Goal: Transaction & Acquisition: Purchase product/service

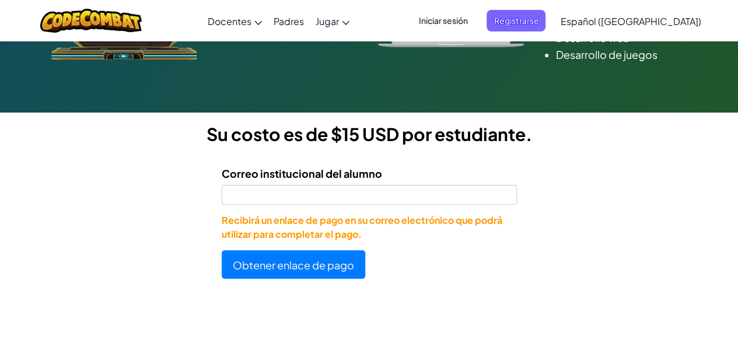
scroll to position [280, 0]
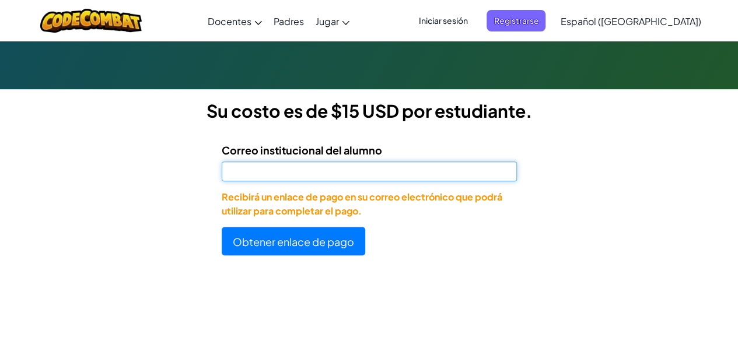
click at [387, 164] on input "Correo institucional del alumno" at bounding box center [369, 172] width 295 height 20
click at [239, 170] on input "[EMAIL_ADDRESS][DOMAIN_NAME]" at bounding box center [369, 172] width 295 height 20
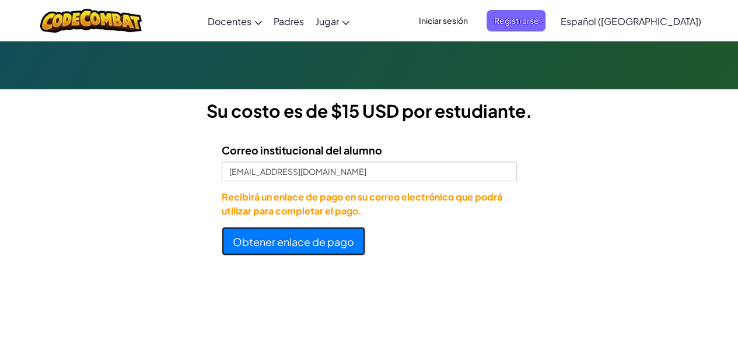
click at [271, 237] on font "Obtener enlace de pago" at bounding box center [293, 241] width 121 height 13
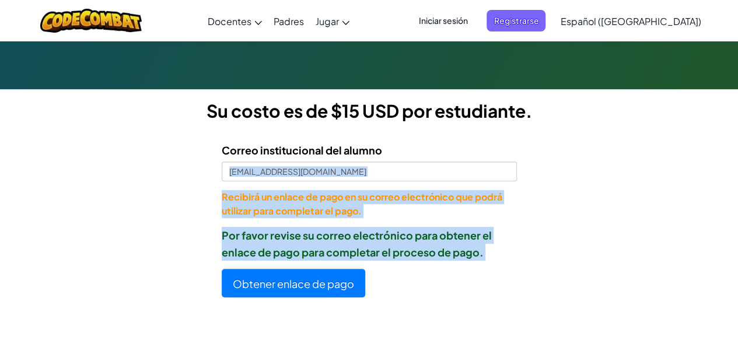
drag, startPoint x: 236, startPoint y: 168, endPoint x: 425, endPoint y: 276, distance: 217.2
click at [425, 276] on form "Correo institucional del alumno [EMAIL_ADDRESS][DOMAIN_NAME] Recibirá un enlace…" at bounding box center [258, 215] width 517 height 165
click at [398, 274] on div "Obtener enlace de pago" at bounding box center [369, 283] width 295 height 29
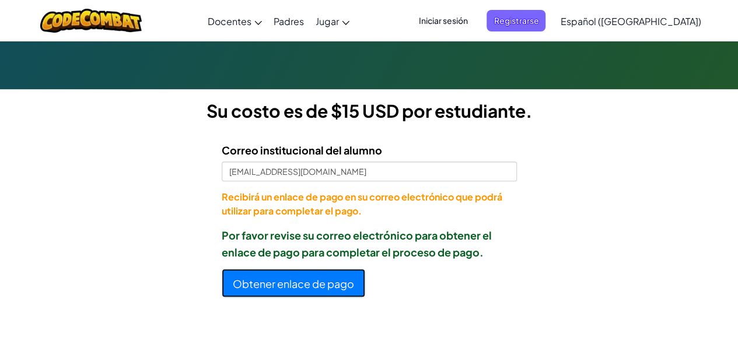
click at [341, 276] on font "Obtener enlace de pago" at bounding box center [293, 282] width 121 height 13
drag, startPoint x: 341, startPoint y: 276, endPoint x: 352, endPoint y: 254, distance: 24.3
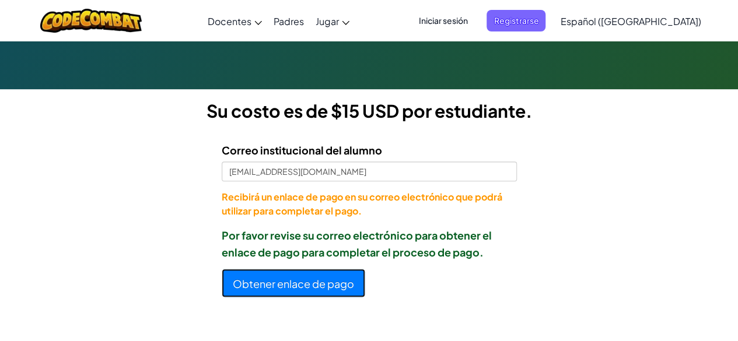
click at [352, 254] on form "Correo institucional del alumno [EMAIL_ADDRESS][DOMAIN_NAME] Recibirá un enlace…" at bounding box center [258, 215] width 517 height 165
click at [343, 290] on button "Obtener enlace de pago" at bounding box center [294, 283] width 144 height 29
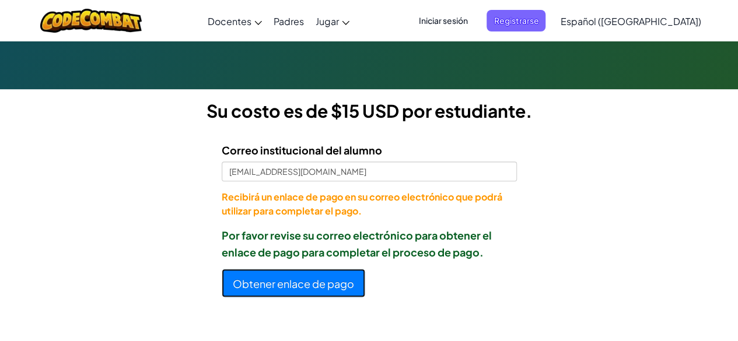
click at [343, 290] on button "Obtener enlace de pago" at bounding box center [294, 283] width 144 height 29
drag, startPoint x: 343, startPoint y: 290, endPoint x: 236, endPoint y: 166, distance: 163.8
click at [236, 166] on form "Correo institucional del alumno [EMAIL_ADDRESS][DOMAIN_NAME] Recibirá un enlace…" at bounding box center [258, 215] width 517 height 165
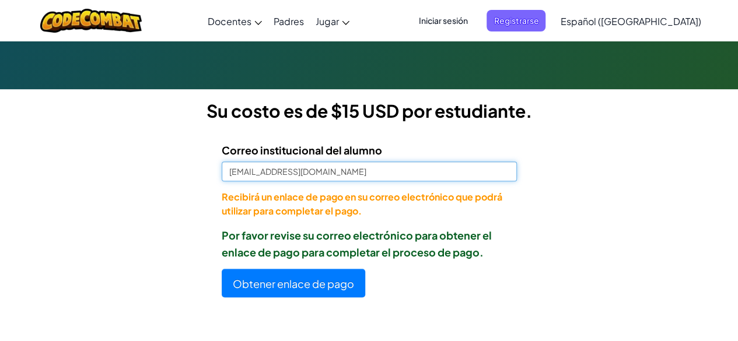
click at [236, 166] on input "[EMAIL_ADDRESS][DOMAIN_NAME]" at bounding box center [369, 172] width 295 height 20
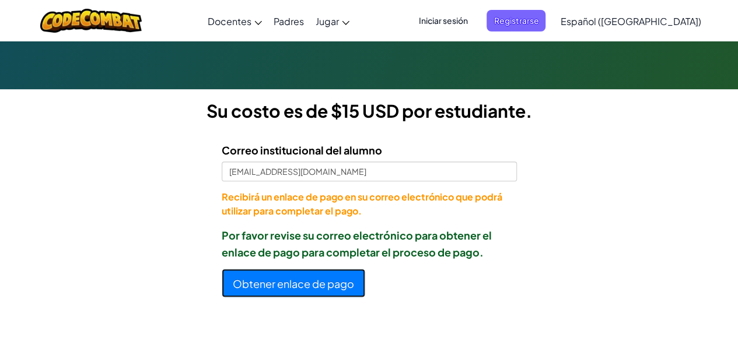
click at [266, 277] on font "Obtener enlace de pago" at bounding box center [293, 283] width 121 height 13
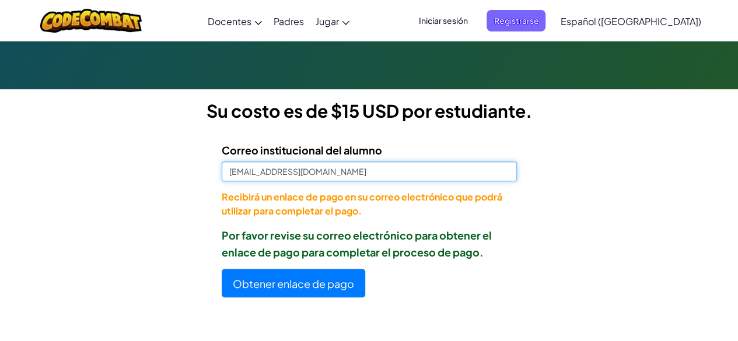
click at [365, 172] on input "[EMAIL_ADDRESS][DOMAIN_NAME]" at bounding box center [369, 172] width 295 height 20
click at [225, 166] on input "[EMAIL_ADDRESS][DOMAIN_NAME]" at bounding box center [369, 172] width 295 height 20
click at [245, 170] on input "[EMAIL_ADDRESS][DOMAIN_NAME]" at bounding box center [369, 172] width 295 height 20
type input "[EMAIL_ADDRESS][DOMAIN_NAME]"
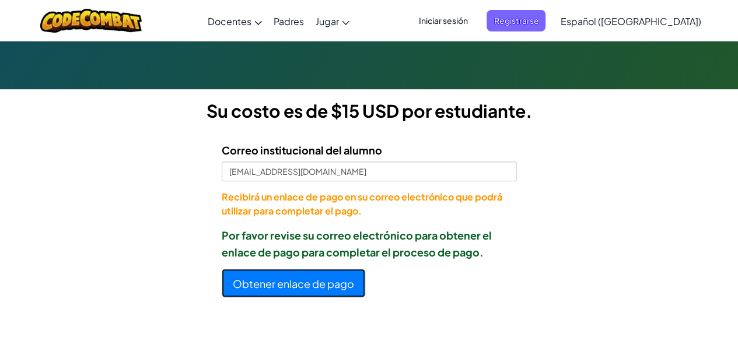
click at [271, 282] on font "Obtener enlace de pago" at bounding box center [293, 283] width 121 height 13
